Goal: Check status: Check status

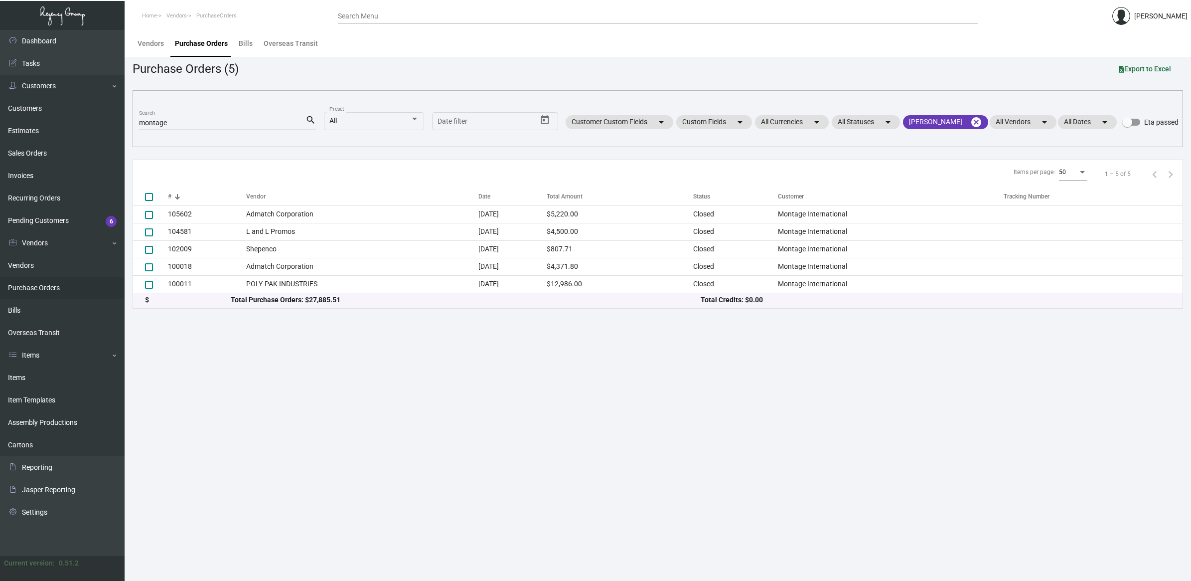
click at [55, 288] on link "Purchase Orders" at bounding box center [62, 288] width 125 height 22
drag, startPoint x: 199, startPoint y: 123, endPoint x: -15, endPoint y: 110, distance: 214.7
click at [0, 110] on html "Home Vendors PurchaseOrders Search Menu [PERSON_NAME] Dashboard Dashboard Tasks…" at bounding box center [595, 290] width 1191 height 581
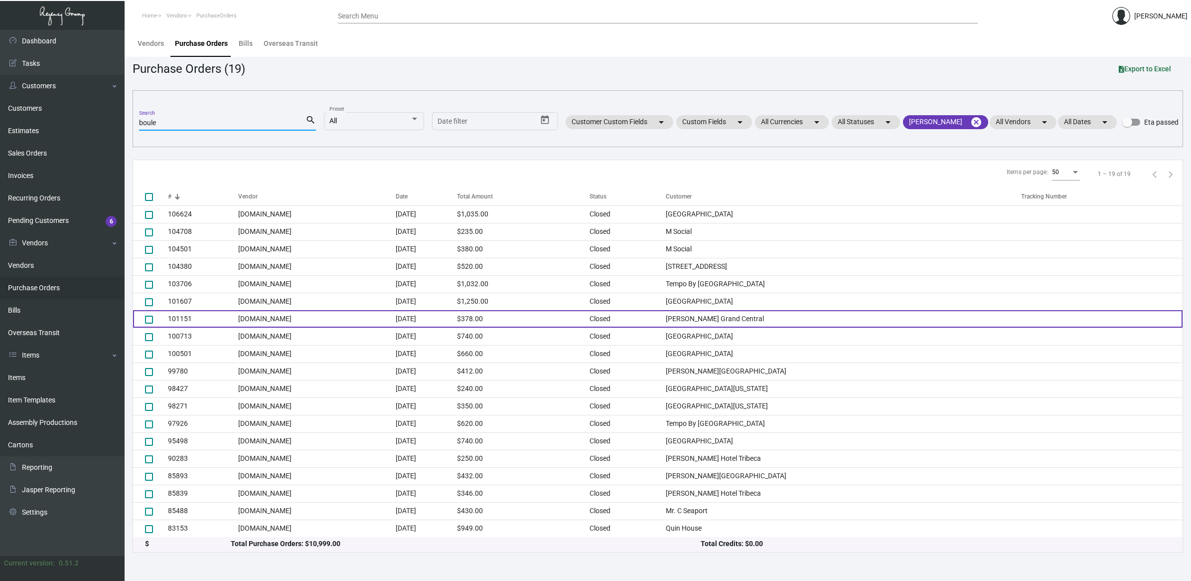
type input "boule"
click at [578, 321] on td "$378.00" at bounding box center [523, 318] width 132 height 17
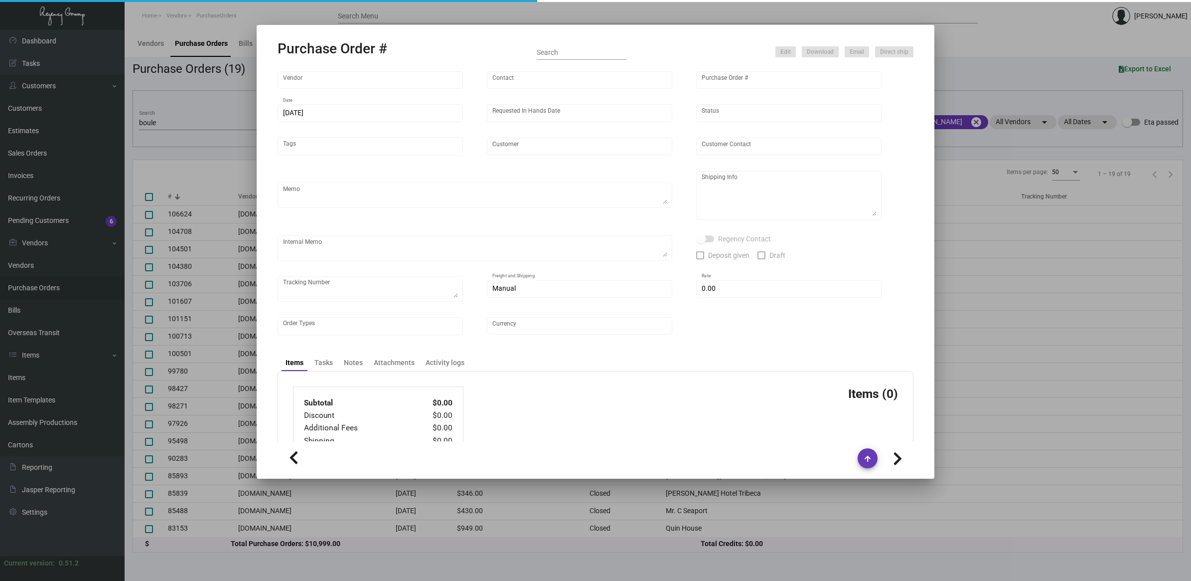
type input "[DOMAIN_NAME]"
type input "MISSING INFO MISSING INFO"
type input "101151"
type input "[DATE]"
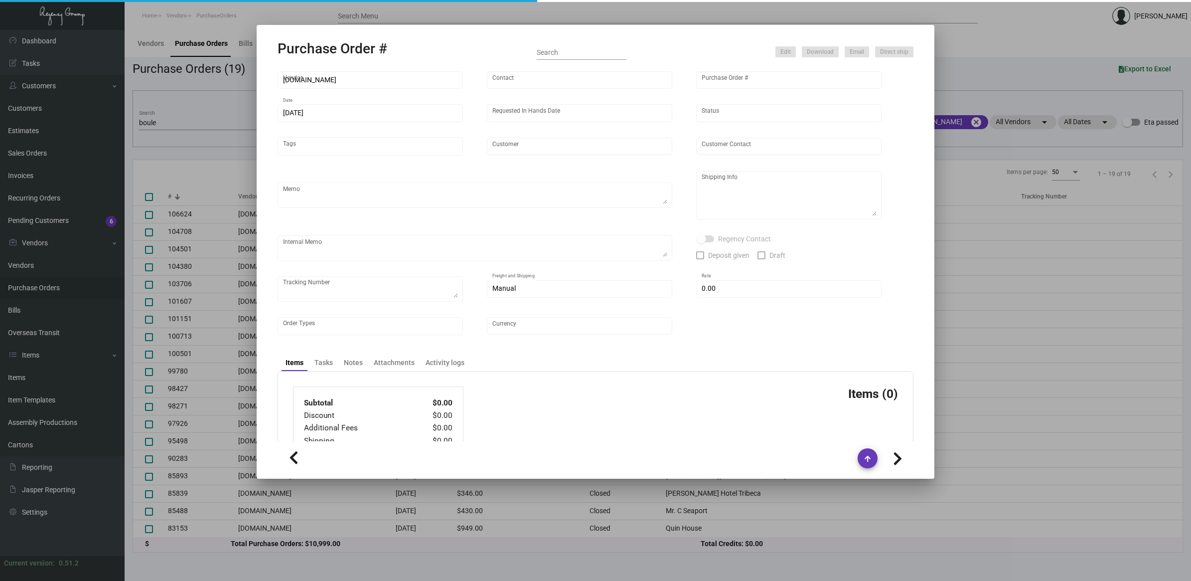
type input "[PERSON_NAME] Grand Central"
type input "[PERSON_NAME]"
type textarea "Repeat artwork from Previous PO 99780.BLIND ship."
type textarea "[PERSON_NAME] Grand Central [STREET_ADDRESS][US_STATE]"
checkbox input "true"
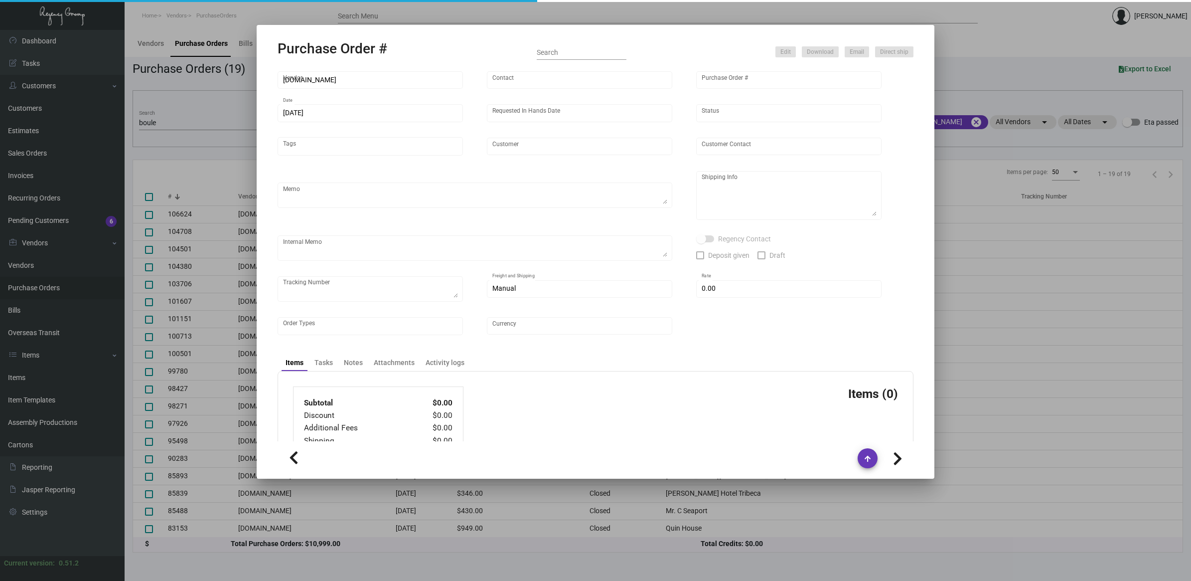
type input "$ 148.00"
type input "United States Dollar $"
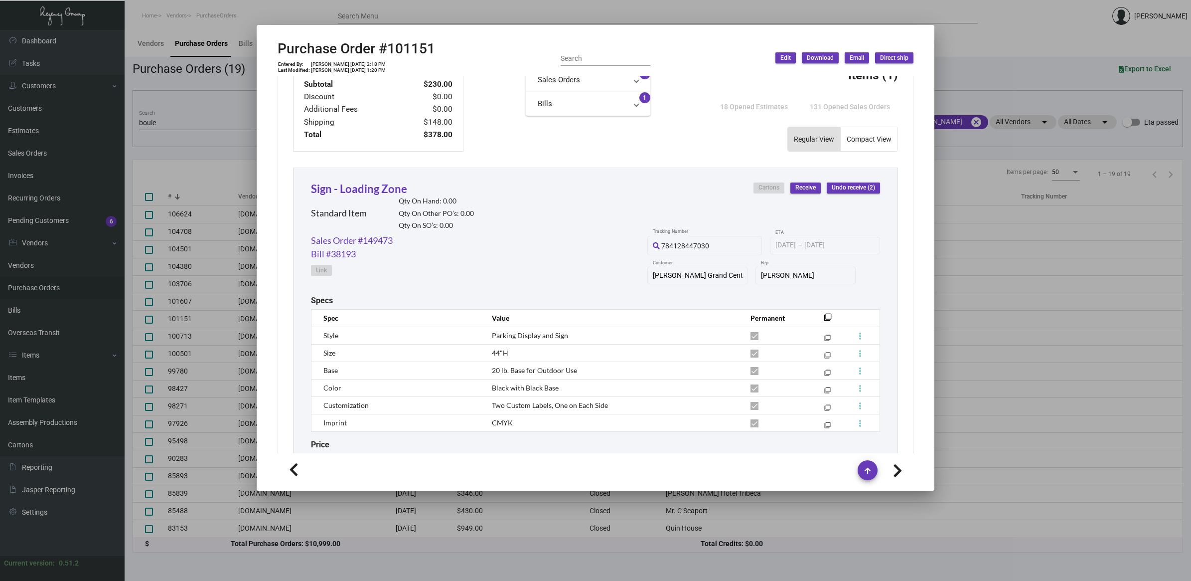
scroll to position [442, 0]
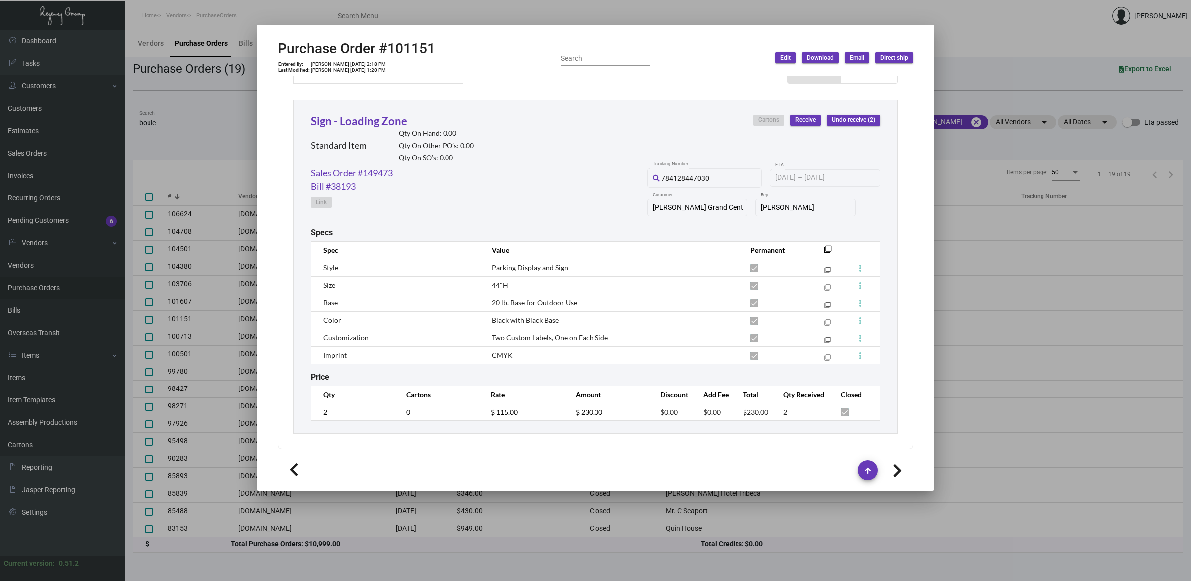
click at [406, 55] on h2 "Purchase Order #101151" at bounding box center [356, 48] width 157 height 17
copy h2 "101151"
